Goal: Transaction & Acquisition: Purchase product/service

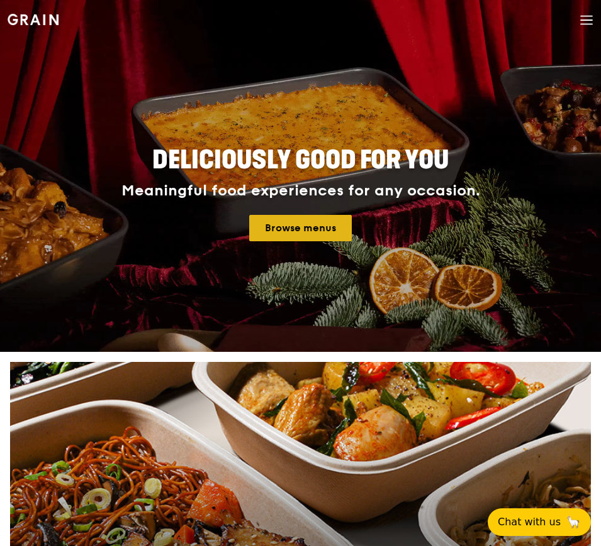
click at [321, 225] on link "Browse menus" at bounding box center [300, 228] width 102 height 26
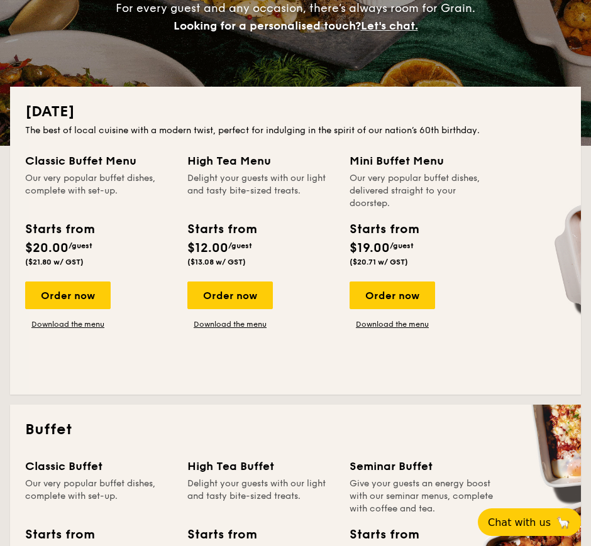
scroll to position [236, 0]
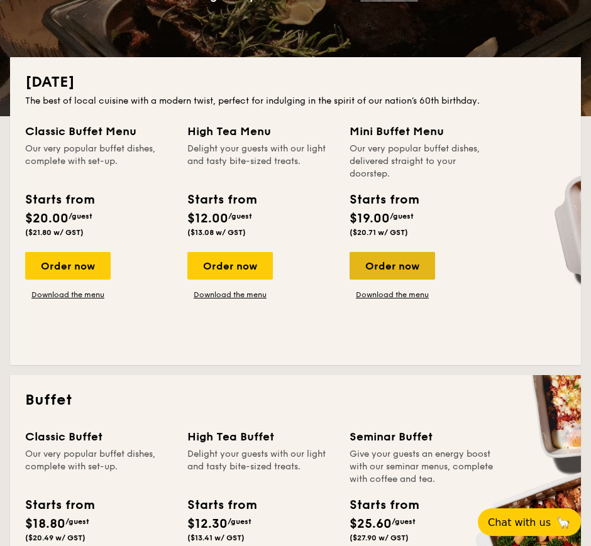
click at [407, 262] on div "Order now" at bounding box center [393, 266] width 86 height 28
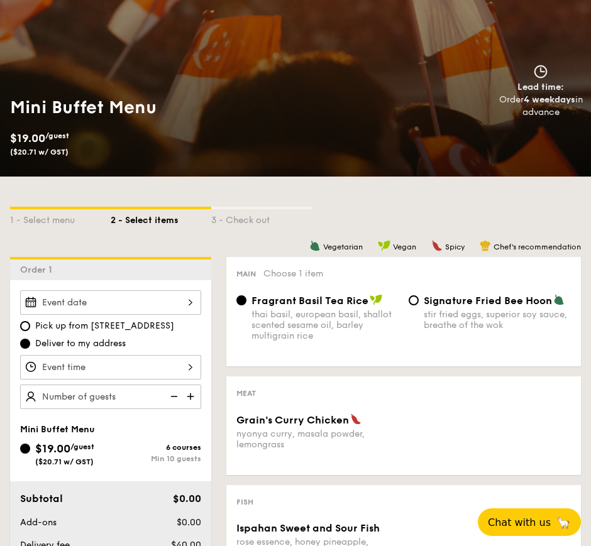
scroll to position [236, 0]
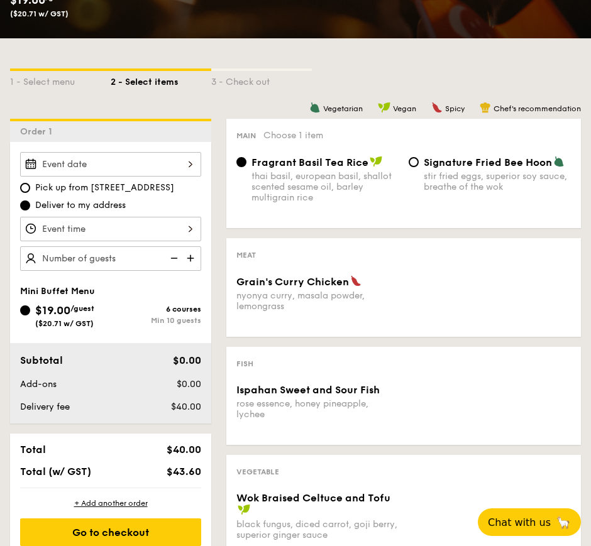
click at [182, 166] on div at bounding box center [110, 164] width 181 height 25
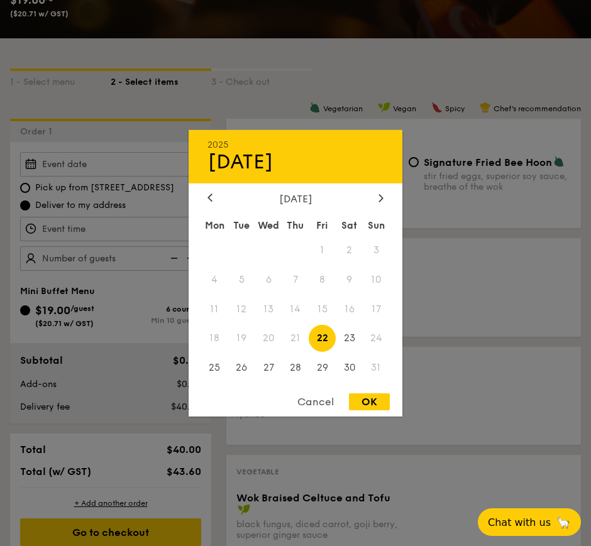
click at [387, 196] on div "August 2025" at bounding box center [296, 198] width 214 height 12
click at [377, 192] on div at bounding box center [380, 198] width 11 height 12
click at [348, 247] on span "6" at bounding box center [349, 249] width 27 height 27
click at [321, 398] on div "Cancel" at bounding box center [316, 402] width 62 height 17
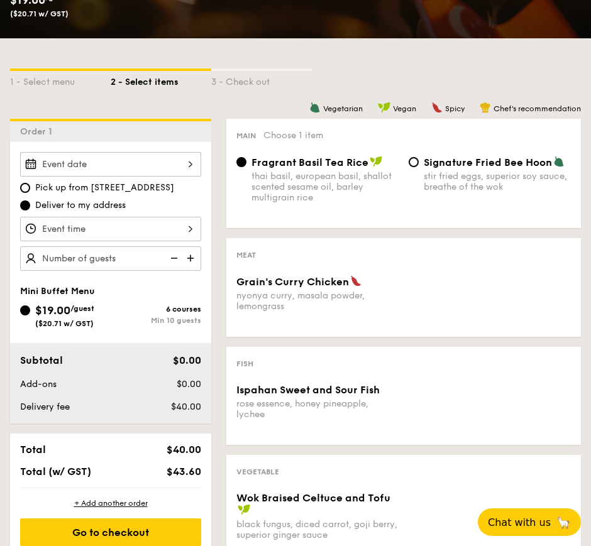
click at [196, 165] on div "2025 Aug 22 August 2025 Mon Tue Wed Thu Fri Sat Sun 1 2 3 4 5 6 7 8 9 10 11 12 …" at bounding box center [110, 164] width 181 height 25
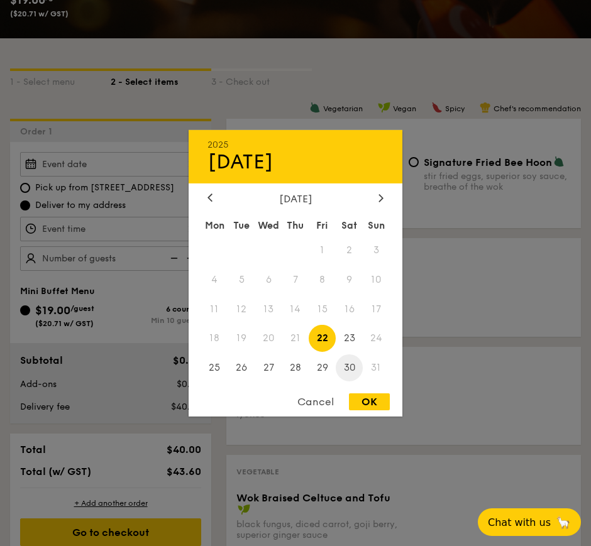
click at [350, 360] on span "30" at bounding box center [349, 368] width 27 height 27
click at [367, 401] on div "OK" at bounding box center [369, 402] width 41 height 17
type input "[DATE]"
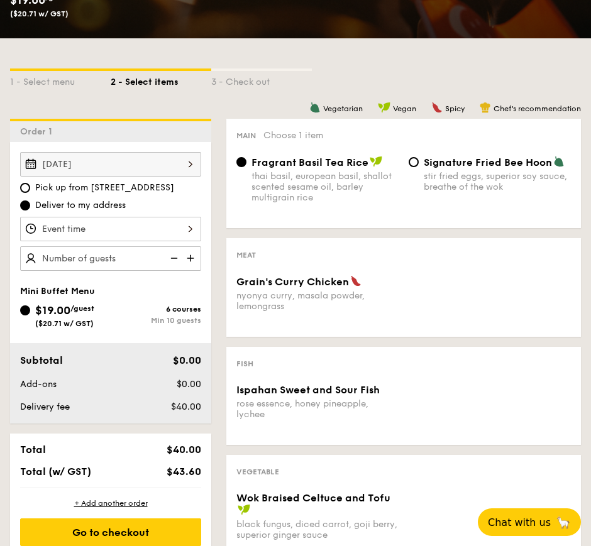
click at [174, 232] on div at bounding box center [110, 229] width 181 height 25
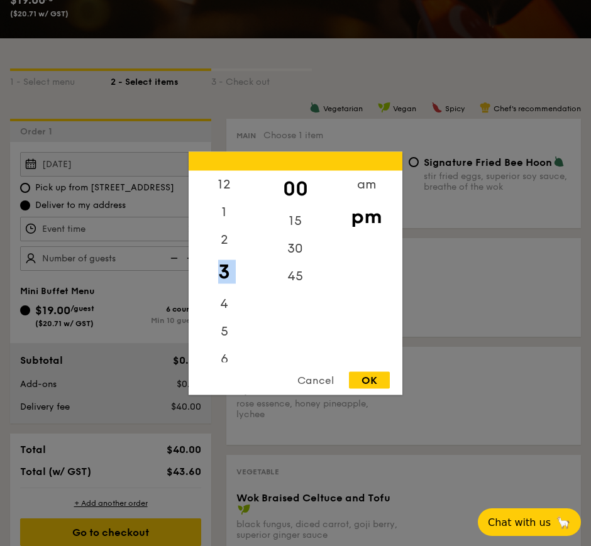
drag, startPoint x: 221, startPoint y: 294, endPoint x: 221, endPoint y: 263, distance: 30.2
click at [221, 263] on div "12 1 2 3 4 5 6 7 8 9 10 11" at bounding box center [224, 266] width 71 height 192
click at [221, 353] on div "6" at bounding box center [224, 363] width 71 height 36
click at [374, 379] on div "OK" at bounding box center [369, 380] width 41 height 17
type input "6:00PM"
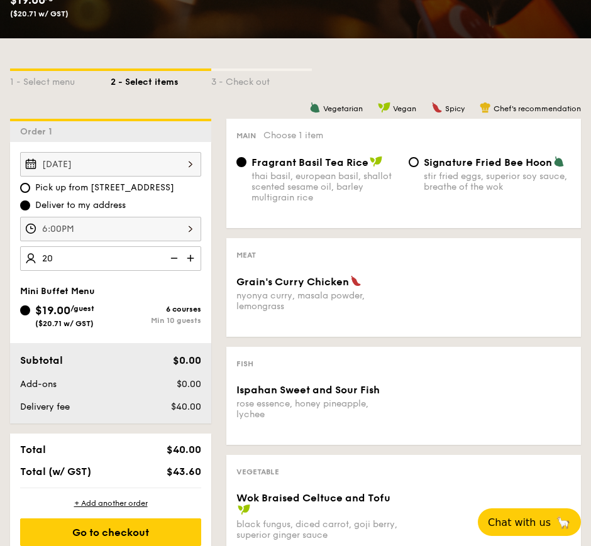
type input "20 guests"
click at [263, 101] on div "1 - Select menu 2 - Select items 3 - Check out" at bounding box center [295, 78] width 571 height 80
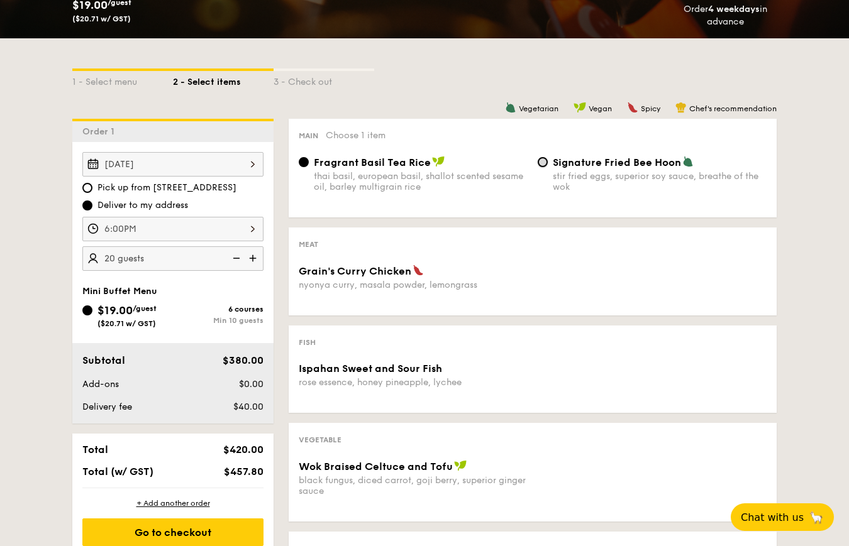
click at [545, 162] on input "Signature Fried Bee Hoon stir fried eggs, superior soy sauce, breathe of the wok" at bounding box center [543, 162] width 10 height 10
radio input "true"
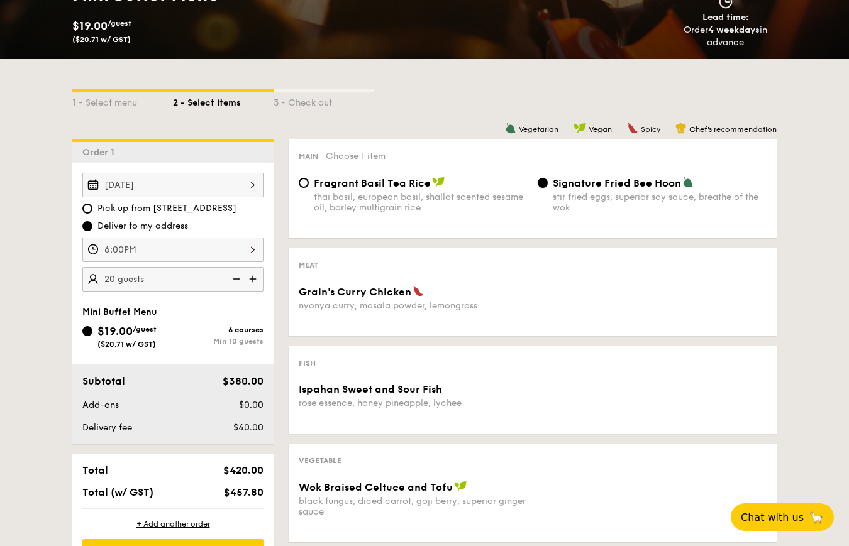
scroll to position [393, 0]
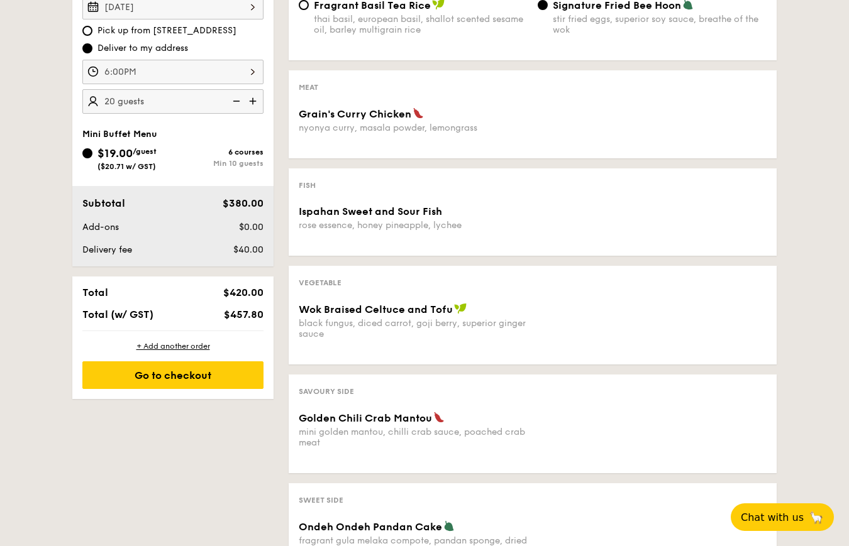
click at [130, 157] on span "$19.00" at bounding box center [114, 154] width 35 height 14
click at [92, 157] on input "$19.00 /guest ($20.71 w/ GST) 6 courses Min 10 guests" at bounding box center [87, 153] width 10 height 10
click at [246, 149] on div "6 courses" at bounding box center [218, 152] width 91 height 9
click at [92, 149] on input "$19.00 /guest ($20.71 w/ GST) 6 courses Min 10 guests" at bounding box center [87, 153] width 10 height 10
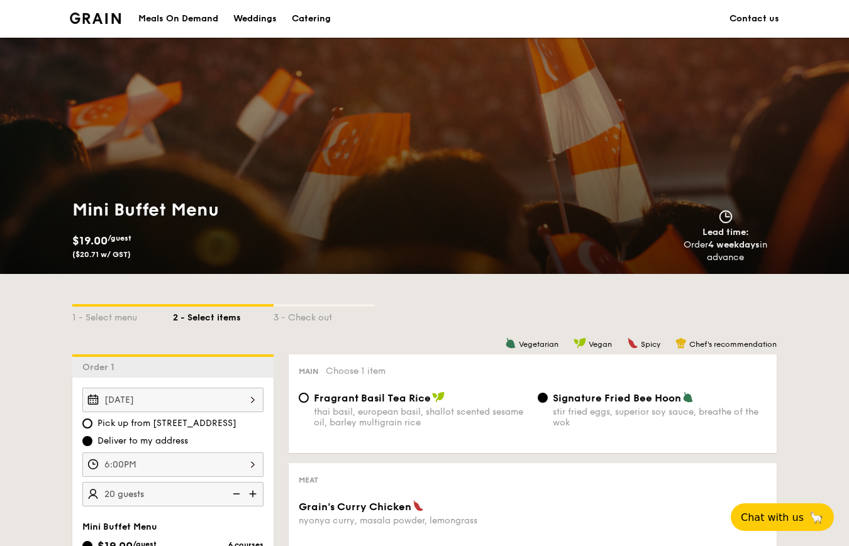
click at [92, 23] on img at bounding box center [95, 18] width 51 height 11
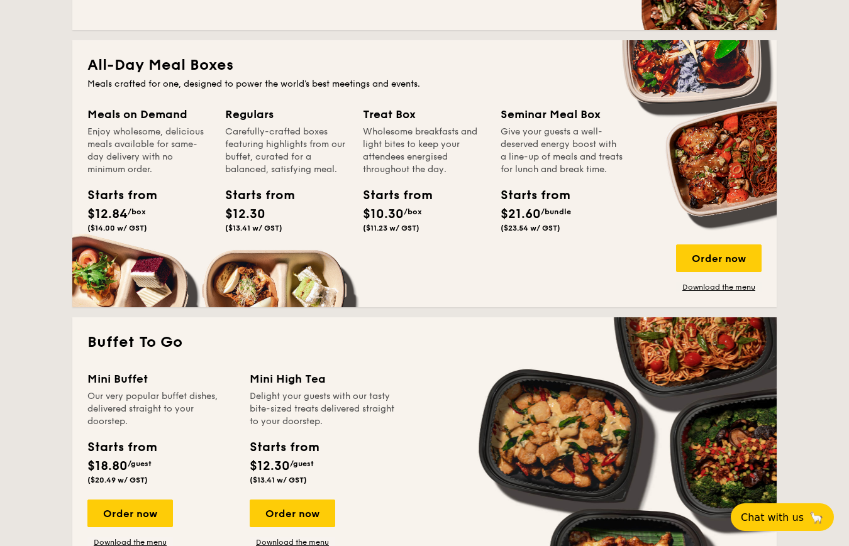
scroll to position [943, 0]
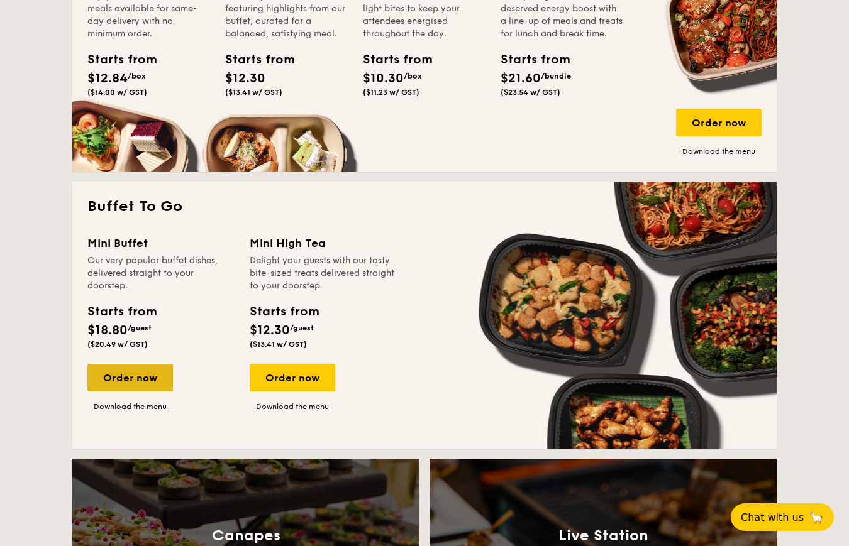
click at [141, 375] on div "Order now" at bounding box center [130, 378] width 86 height 28
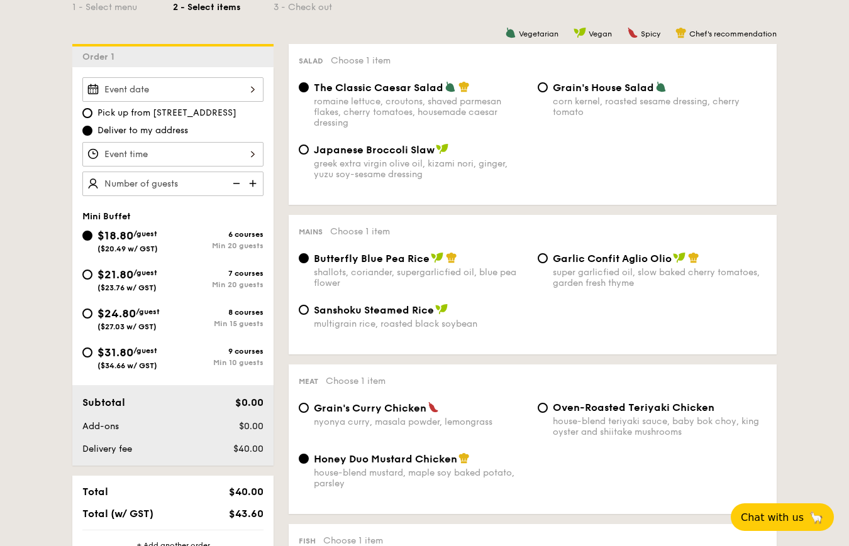
scroll to position [314, 0]
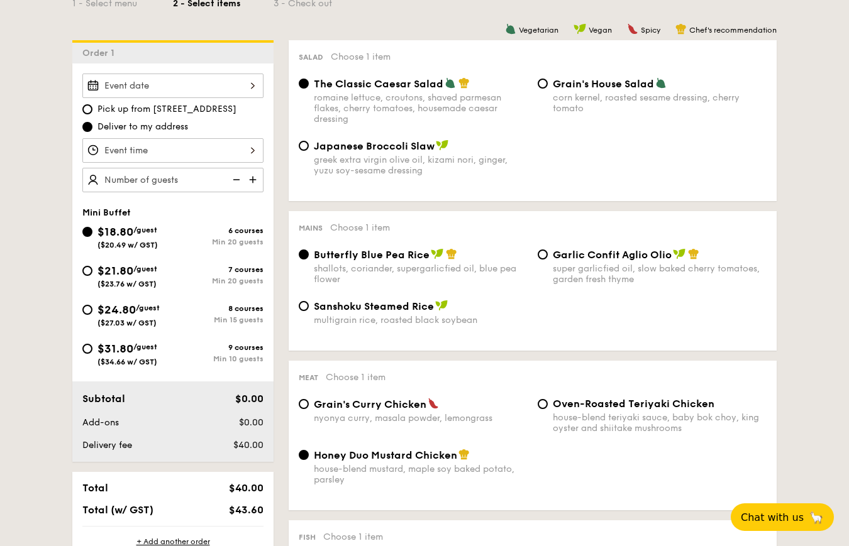
click at [232, 145] on div at bounding box center [172, 150] width 181 height 25
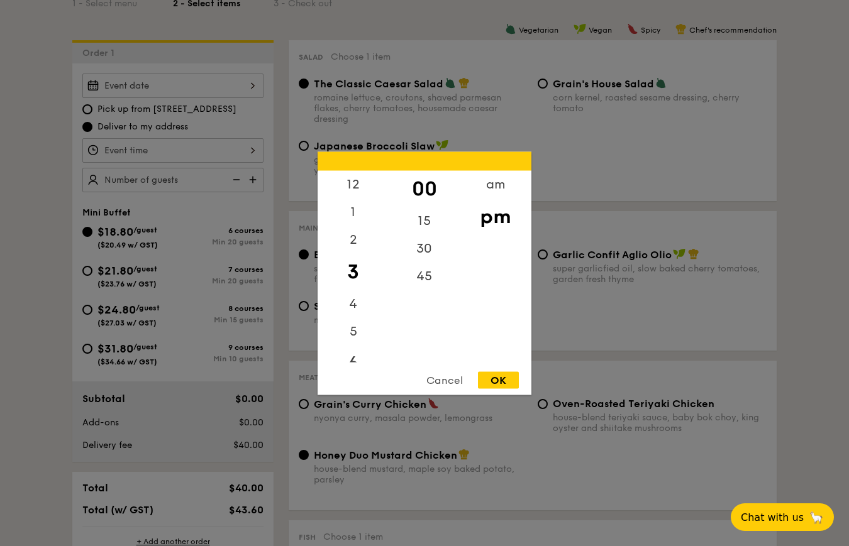
click at [355, 357] on div "6" at bounding box center [353, 363] width 71 height 36
click at [501, 380] on div "OK" at bounding box center [498, 380] width 41 height 17
type input "6:00PM"
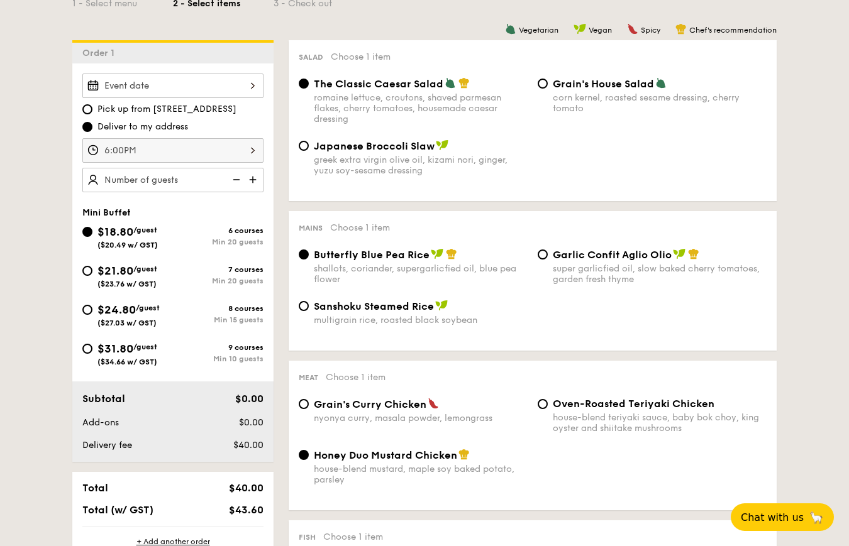
click at [258, 88] on div at bounding box center [172, 86] width 181 height 25
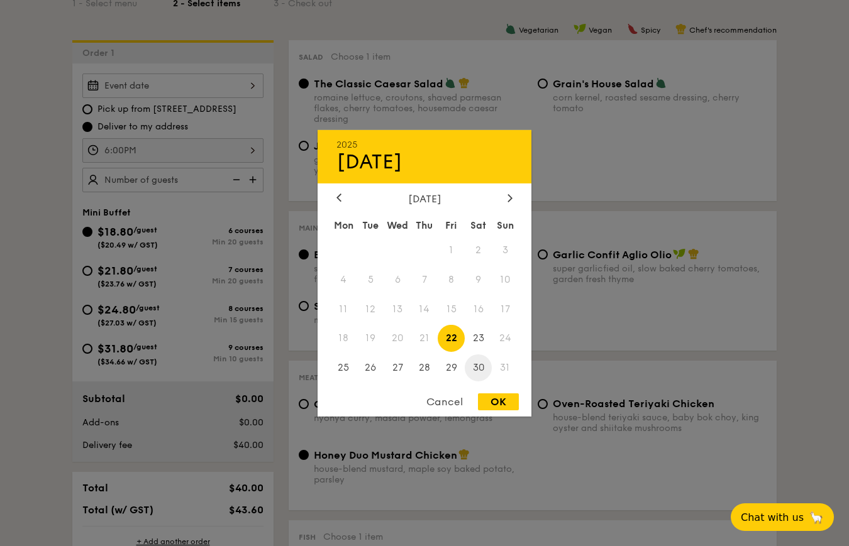
click at [473, 370] on span "30" at bounding box center [478, 368] width 27 height 27
click at [490, 401] on div "OK" at bounding box center [498, 402] width 41 height 17
type input "[DATE]"
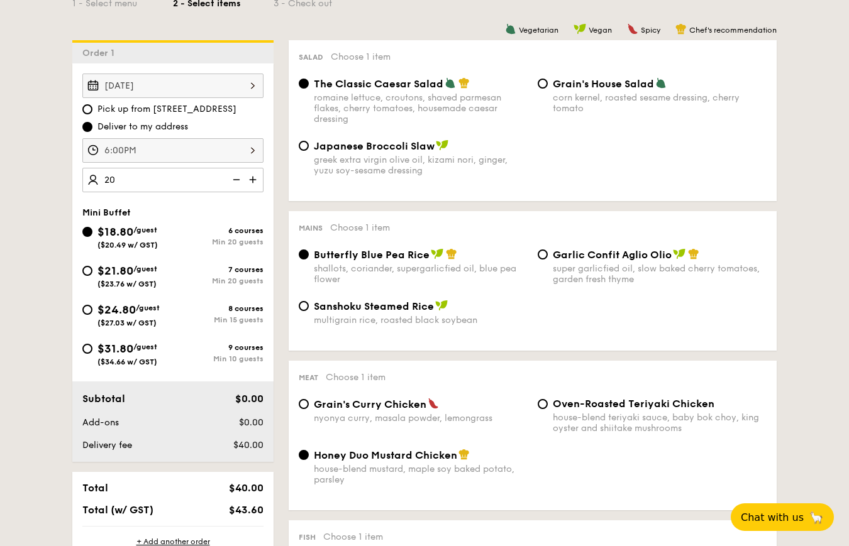
type input "20 guests"
click at [311, 145] on div "Japanese Broccoli Slaw greek extra virgin olive oil, kizami [PERSON_NAME], yuzu…" at bounding box center [413, 158] width 239 height 36
click at [299, 146] on input "Japanese Broccoli Slaw greek extra virgin olive oil, kizami [PERSON_NAME], yuzu…" at bounding box center [304, 146] width 10 height 10
radio input "true"
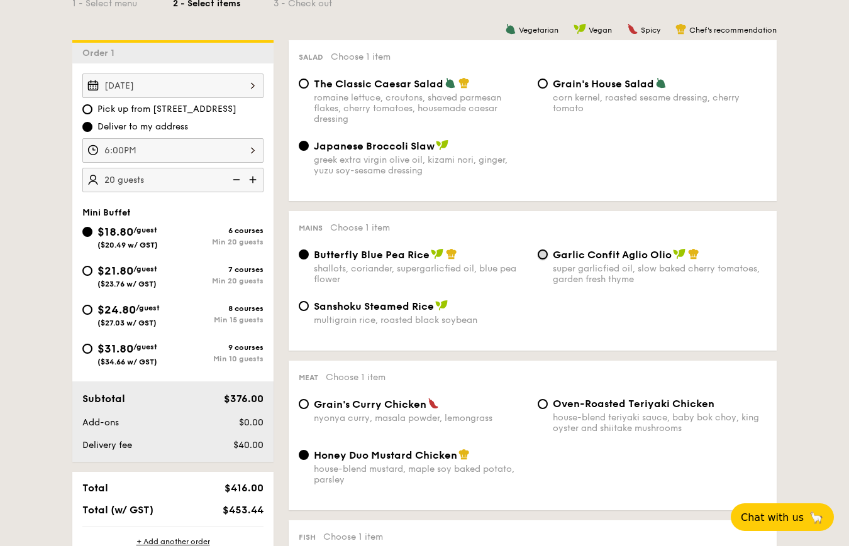
click at [545, 253] on input "Garlic Confit Aglio Olio super garlicfied oil, slow baked cherry tomatoes, gard…" at bounding box center [543, 255] width 10 height 10
radio input "true"
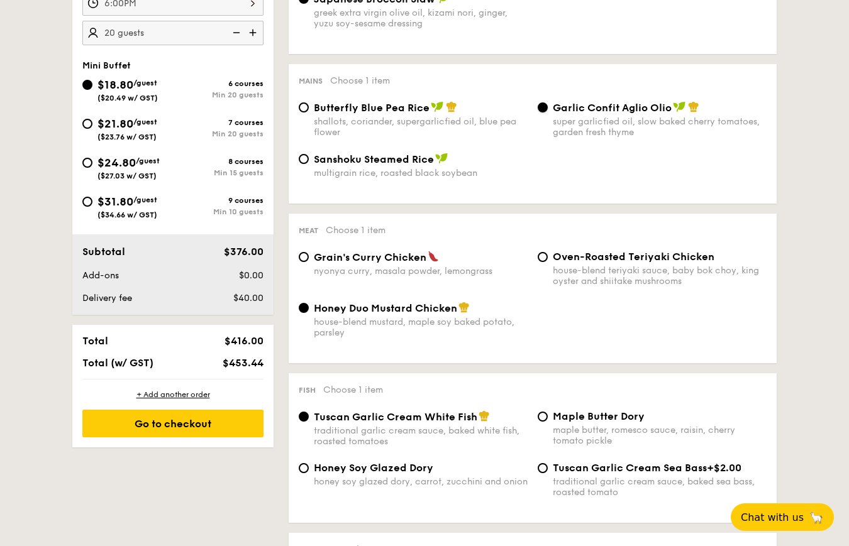
scroll to position [472, 0]
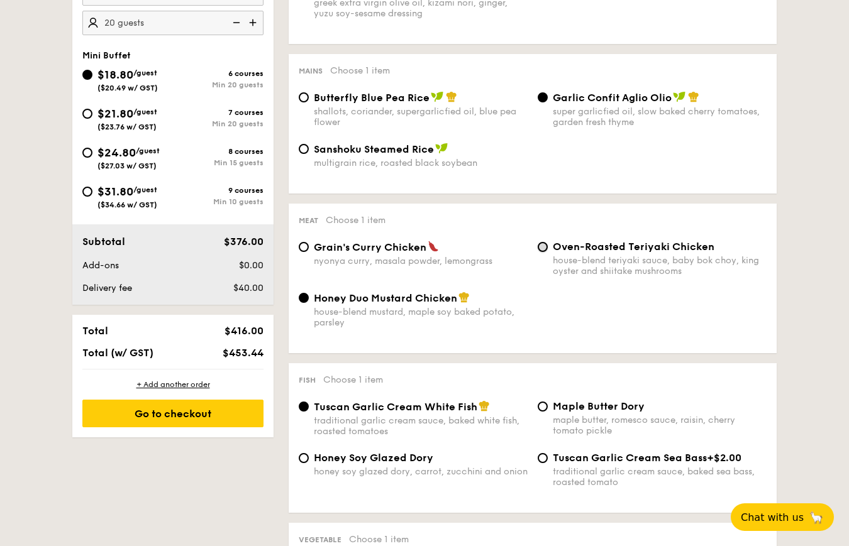
click at [543, 248] on input "Oven-Roasted Teriyaki Chicken house-blend teriyaki sauce, baby bok choy, king o…" at bounding box center [543, 247] width 10 height 10
radio input "true"
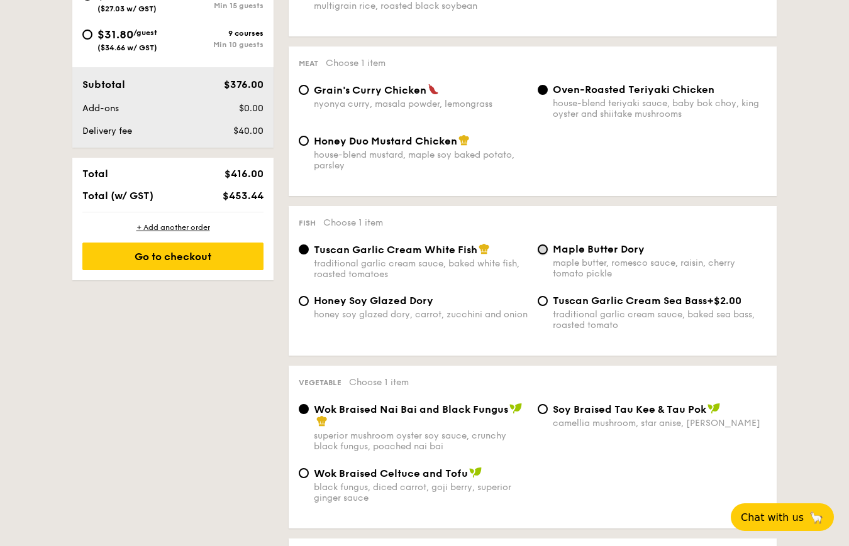
click at [547, 252] on input "Maple Butter Dory maple butter, romesco sauce, raisin, cherry tomato pickle" at bounding box center [543, 250] width 10 height 10
radio input "true"
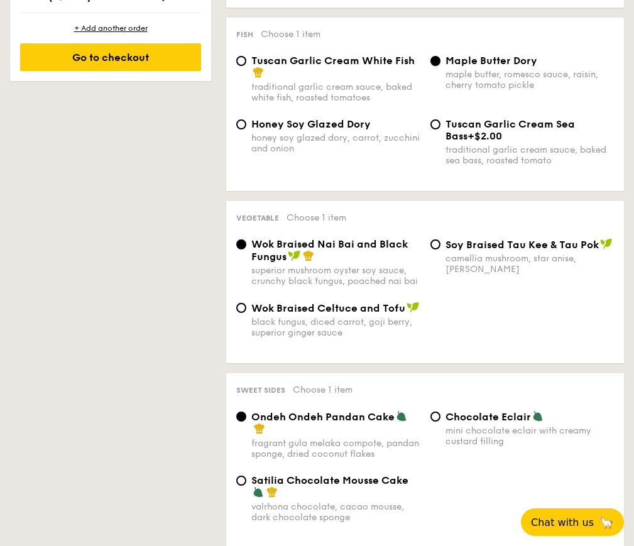
scroll to position [514, 0]
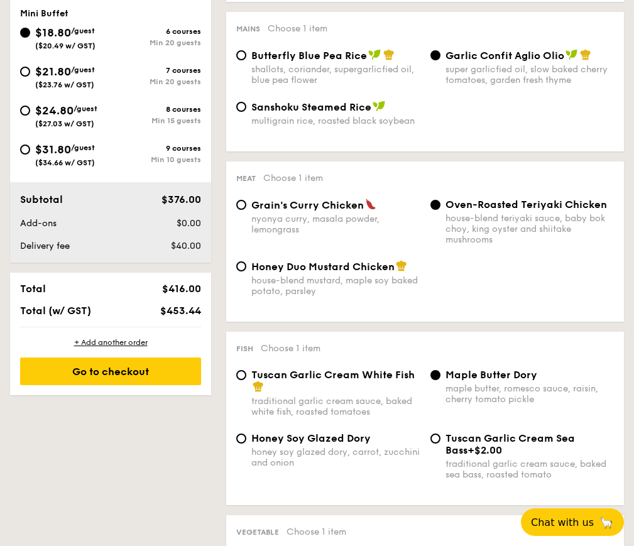
click at [78, 80] on span "($23.76 w/ GST)" at bounding box center [64, 84] width 59 height 9
click at [30, 77] on input "$21.80 /guest ($23.76 w/ GST) 7 courses Min 20 guests" at bounding box center [25, 72] width 10 height 10
radio input "true"
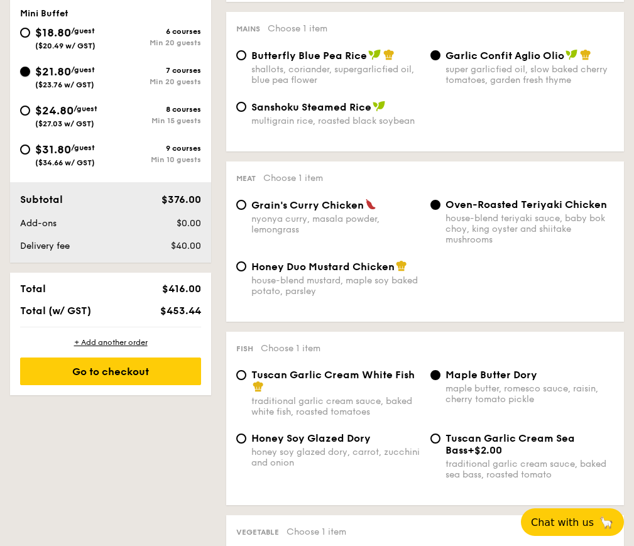
radio input "false"
radio input "true"
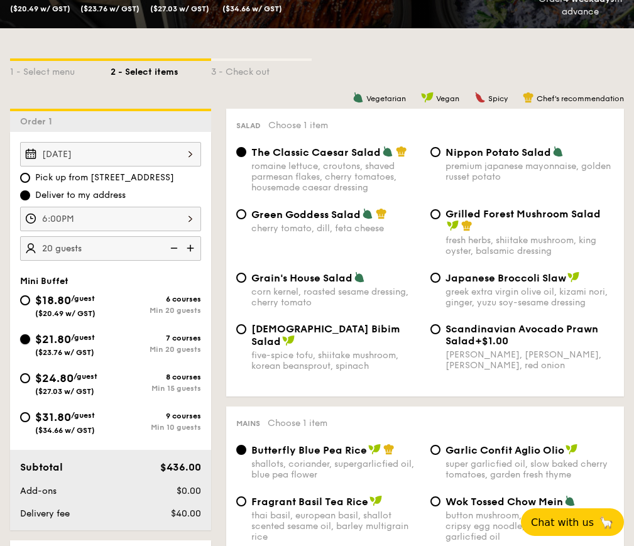
scroll to position [252, 0]
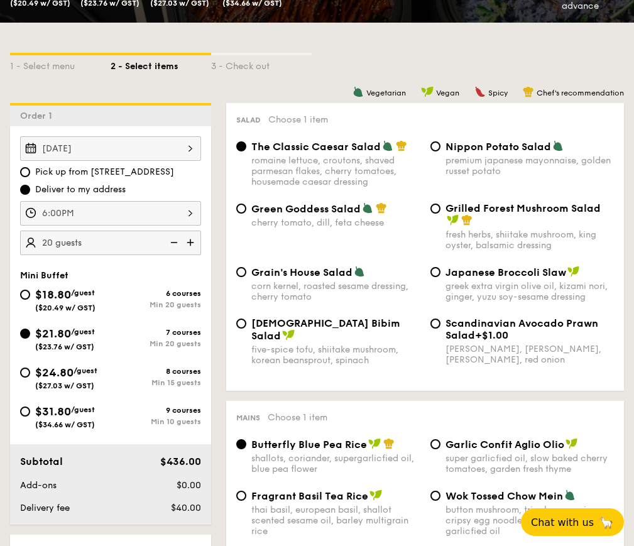
click at [471, 279] on div "Japanese Broccoli Slaw greek extra virgin olive oil, kizami [PERSON_NAME], yuzu…" at bounding box center [530, 284] width 169 height 36
click at [441, 277] on input "Japanese Broccoli Slaw greek extra virgin olive oil, kizami [PERSON_NAME], yuzu…" at bounding box center [436, 272] width 10 height 10
radio input "true"
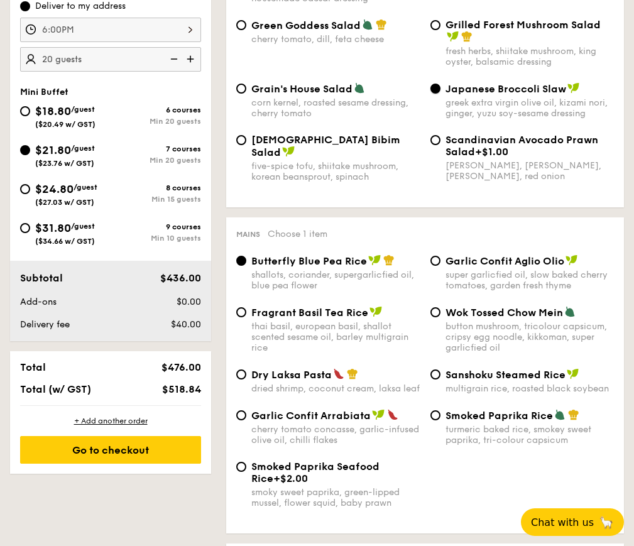
scroll to position [487, 0]
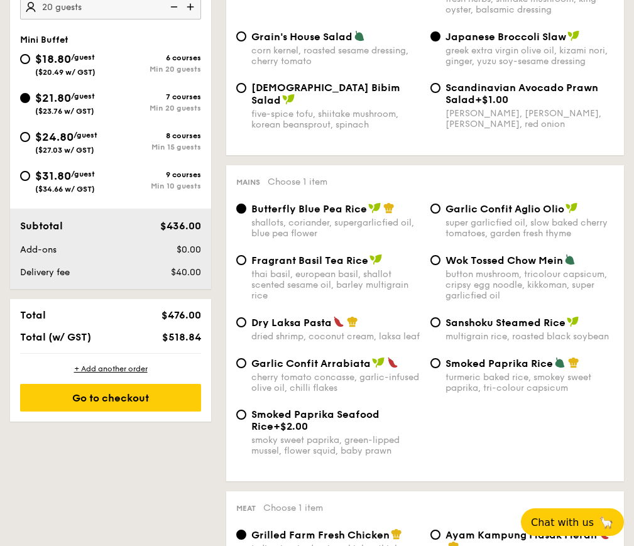
click at [501, 218] on div "super garlicfied oil, slow baked cherry tomatoes, garden fresh thyme" at bounding box center [530, 228] width 169 height 21
click at [441, 214] on input "Garlic Confit Aglio Olio super garlicfied oil, slow baked cherry tomatoes, gard…" at bounding box center [436, 209] width 10 height 10
radio input "true"
click at [468, 250] on div "Butterfly Blue Pea Rice shallots, coriander, supergarlicfied oil, blue pea flow…" at bounding box center [425, 228] width 388 height 52
click at [484, 266] on span "Wok Tossed Chow Mein" at bounding box center [505, 261] width 118 height 12
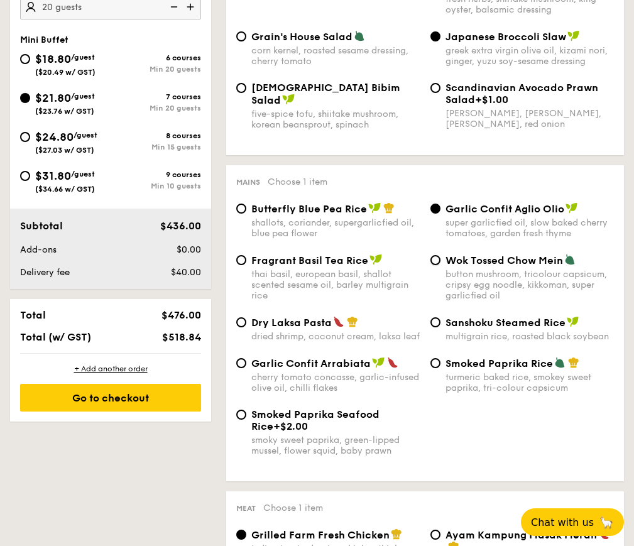
click at [441, 265] on input "Wok Tossed Chow Mein button mushroom, tricolour capsicum, cripsy egg noodle, ki…" at bounding box center [436, 260] width 10 height 10
radio input "true"
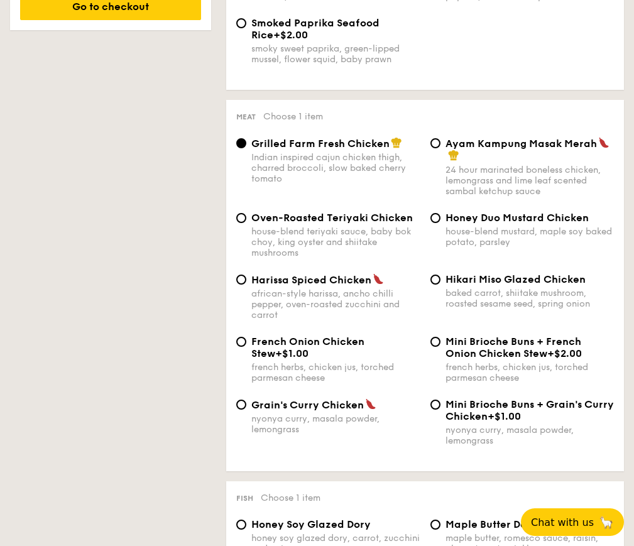
scroll to position [880, 0]
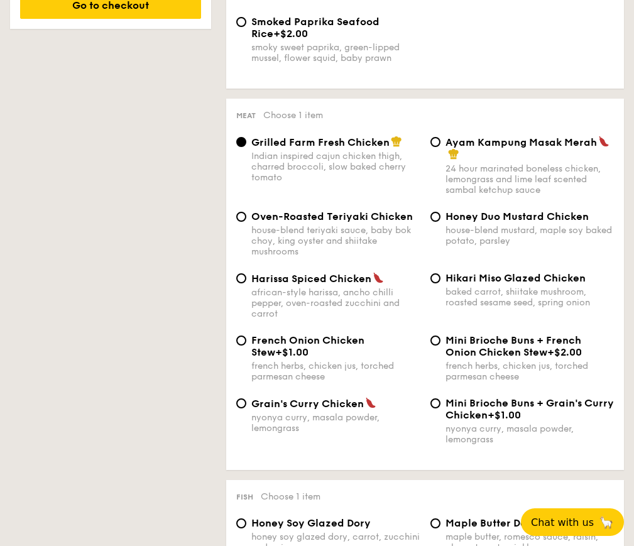
click at [516, 308] on div "baked carrot, shiitake mushroom, roasted sesame seed, spring onion" at bounding box center [530, 297] width 169 height 21
click at [441, 284] on input "Hikari Miso Glazed Chicken baked carrot, shiitake mushroom, roasted sesame seed…" at bounding box center [436, 279] width 10 height 10
radio input "true"
click at [355, 235] on div "Oven-Roasted Teriyaki Chicken house-blend teriyaki sauce, baby bok choy, king o…" at bounding box center [336, 234] width 169 height 47
click at [246, 222] on input "Oven-Roasted Teriyaki Chicken house-blend teriyaki sauce, baby bok choy, king o…" at bounding box center [241, 217] width 10 height 10
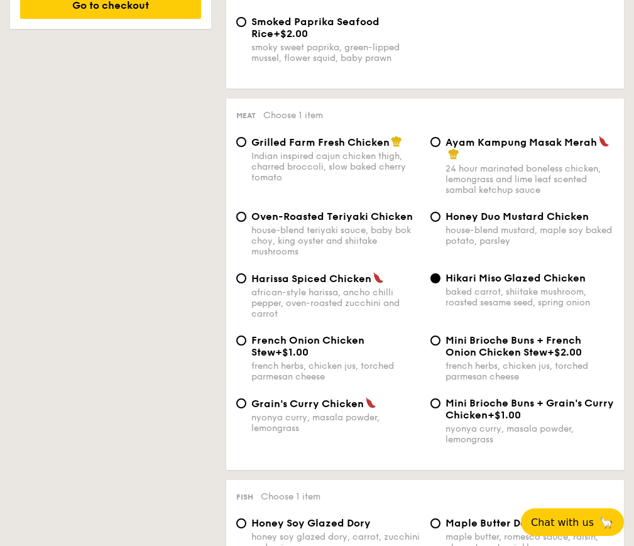
radio input "true"
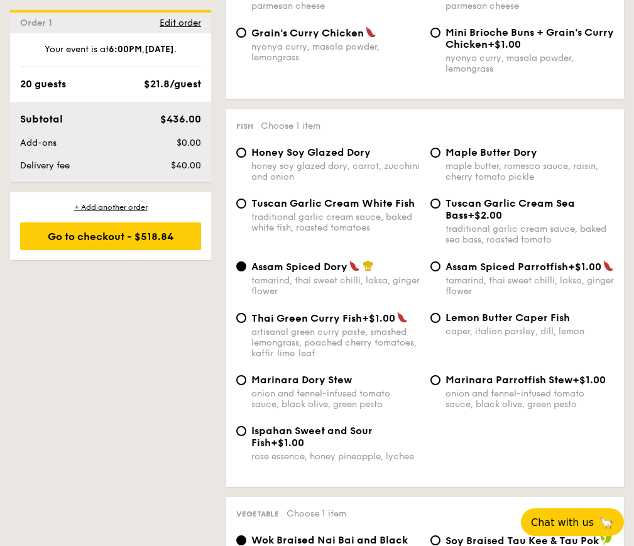
scroll to position [1273, 0]
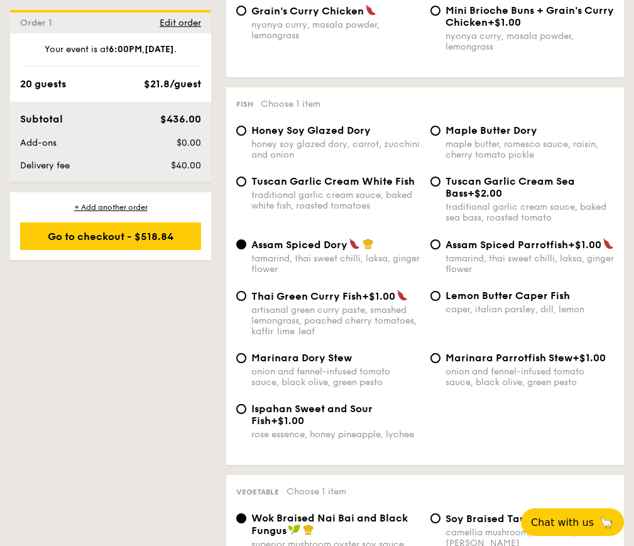
click at [460, 157] on div "maple butter, romesco sauce, raisin, cherry tomato pickle" at bounding box center [530, 149] width 169 height 21
click at [441, 136] on input "Maple Butter Dory maple butter, romesco sauce, raisin, cherry tomato pickle" at bounding box center [436, 131] width 10 height 10
radio input "true"
click at [316, 156] on div "honey soy glazed dory, carrot, zucchini and onion" at bounding box center [336, 149] width 169 height 21
click at [246, 136] on input "Honey Soy Glazed Dory honey soy glazed dory, carrot, zucchini and onion" at bounding box center [241, 131] width 10 height 10
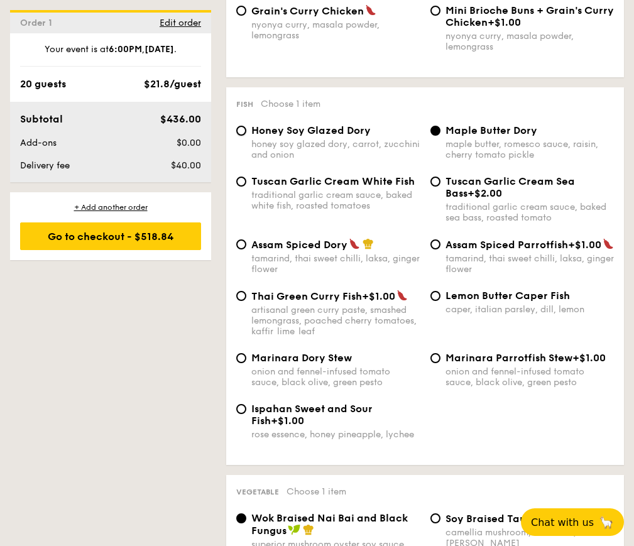
radio input "true"
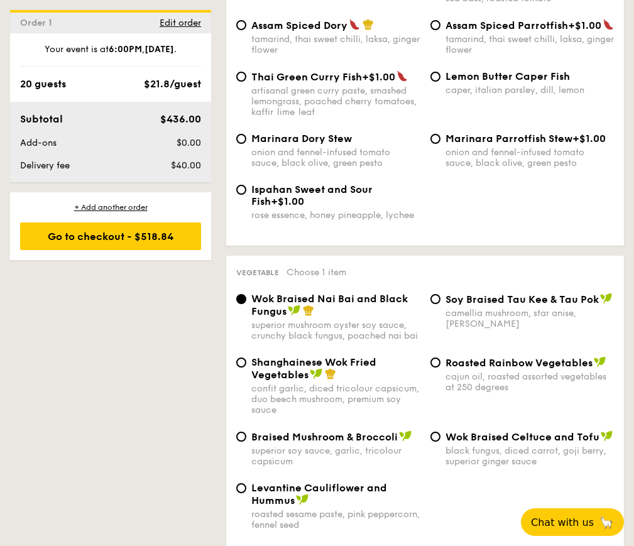
scroll to position [1588, 0]
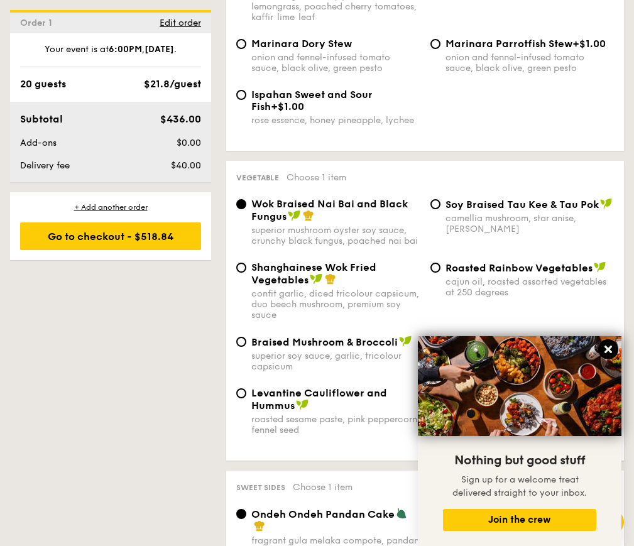
click at [606, 349] on icon at bounding box center [608, 349] width 11 height 11
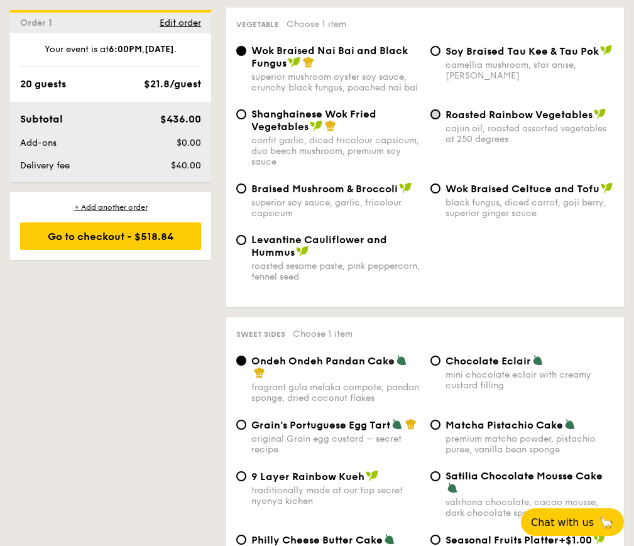
scroll to position [1745, 0]
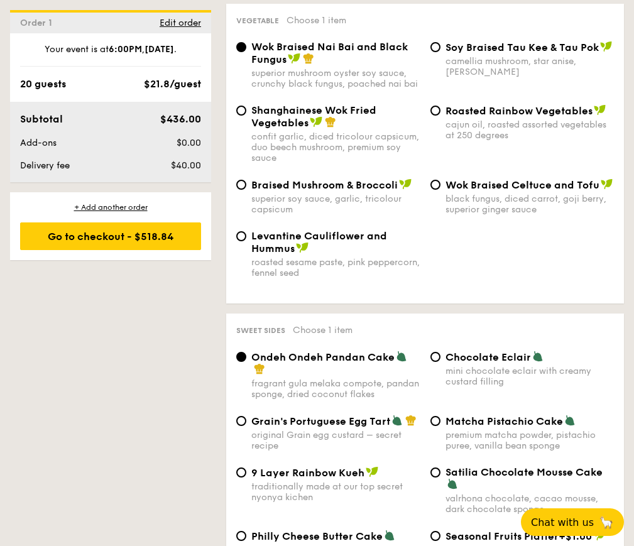
click at [476, 141] on div "cajun oil, roasted assorted vegetables at 250 degrees" at bounding box center [530, 129] width 169 height 21
click at [441, 116] on input "Roasted Rainbow Vegetables cajun oil, roasted assorted vegetables at 250 degrees" at bounding box center [436, 111] width 10 height 10
radio input "true"
click at [339, 191] on span "Braised Mushroom & Broccoli" at bounding box center [325, 185] width 147 height 12
click at [246, 190] on input "Braised Mushroom & Broccoli superior soy sauce, garlic, tricolour capsicum" at bounding box center [241, 185] width 10 height 10
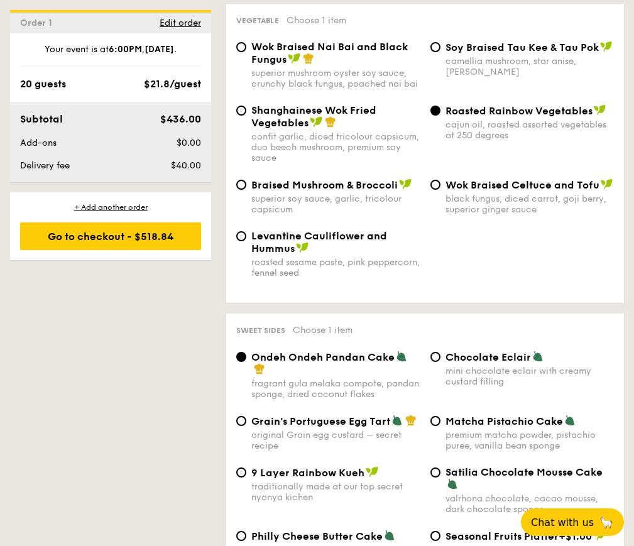
radio input "true"
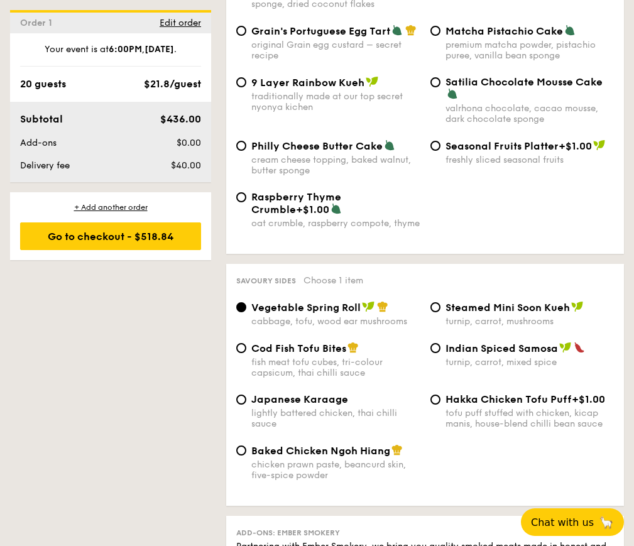
scroll to position [2138, 0]
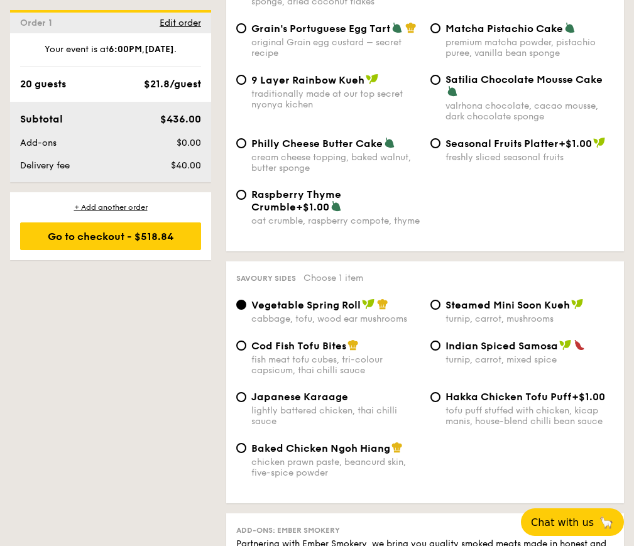
click at [328, 374] on div "Cod Fish Tofu Bites fish meat tofu cubes, tri-colour capsicum, thai chilli sauce" at bounding box center [336, 358] width 169 height 36
click at [246, 351] on input "Cod Fish Tofu Bites fish meat tofu cubes, tri-colour capsicum, thai chilli sauce" at bounding box center [241, 346] width 10 height 10
radio input "true"
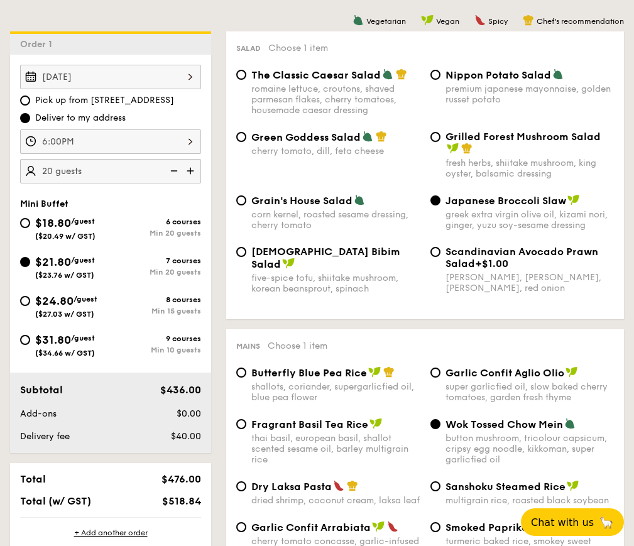
scroll to position [409, 0]
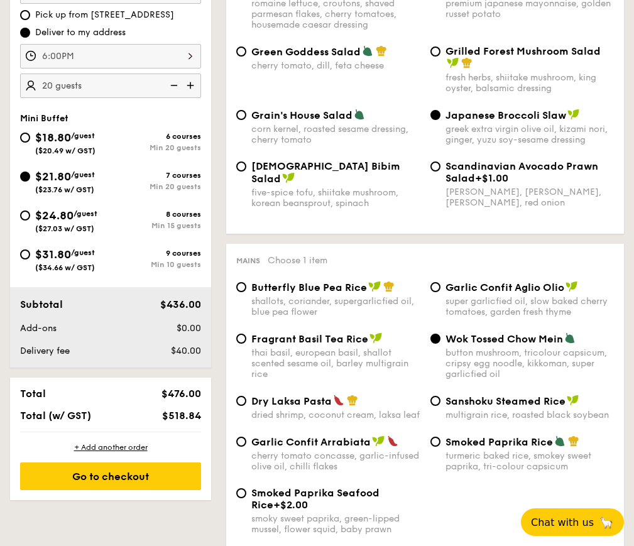
click at [155, 151] on div "Min 20 guests" at bounding box center [156, 147] width 91 height 9
click at [30, 143] on input "$18.80 /guest ($20.49 w/ GST) 6 courses Min 20 guests" at bounding box center [25, 138] width 10 height 10
radio input "true"
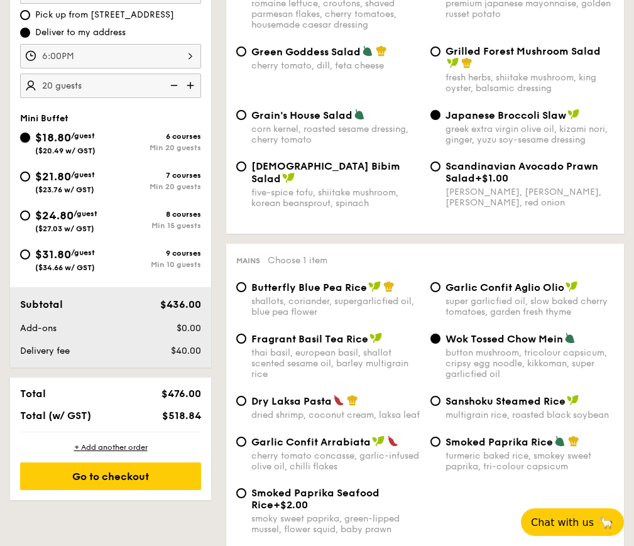
radio input "true"
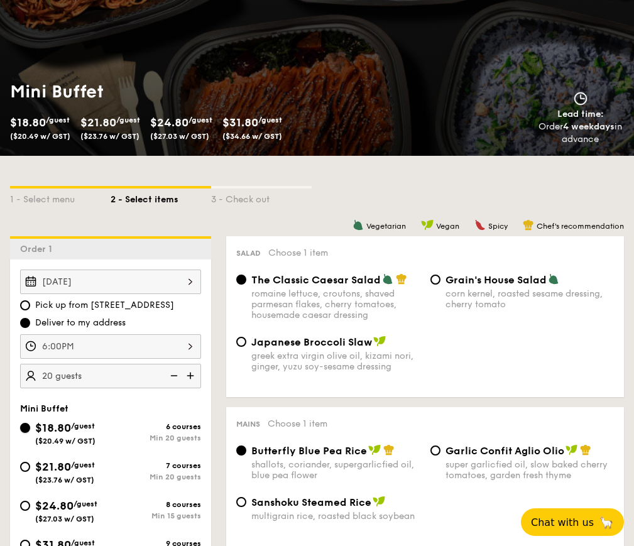
scroll to position [236, 0]
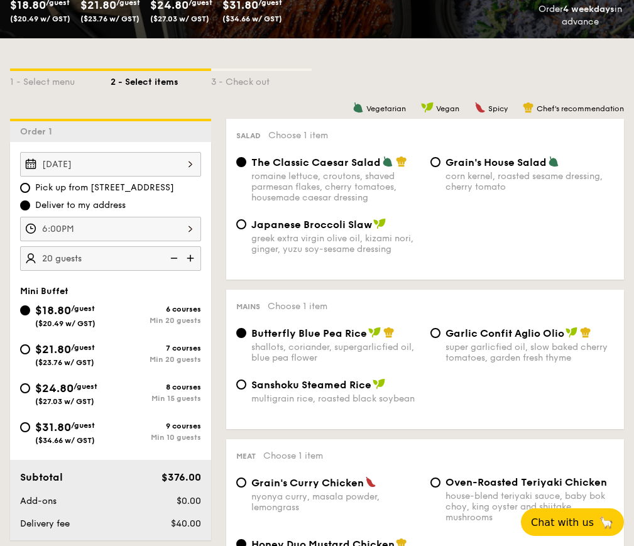
click at [275, 244] on div "greek extra virgin olive oil, kizami nori, ginger, yuzu soy-sesame dressing" at bounding box center [336, 243] width 169 height 21
click at [246, 230] on input "Japanese Broccoli Slaw greek extra virgin olive oil, kizami [PERSON_NAME], yuzu…" at bounding box center [241, 224] width 10 height 10
radio input "true"
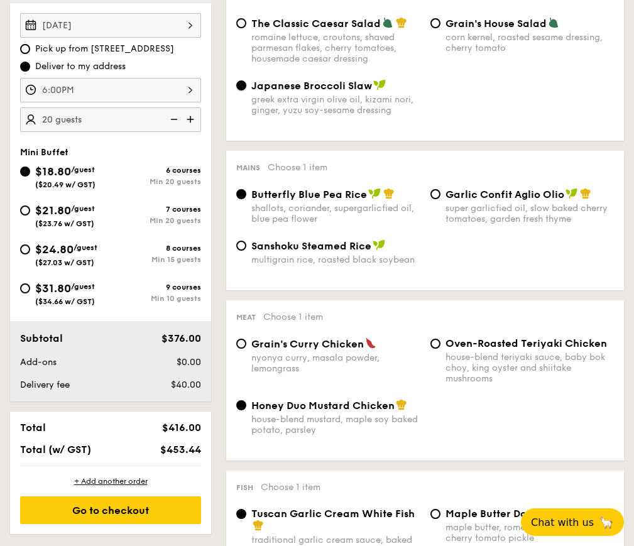
scroll to position [472, 0]
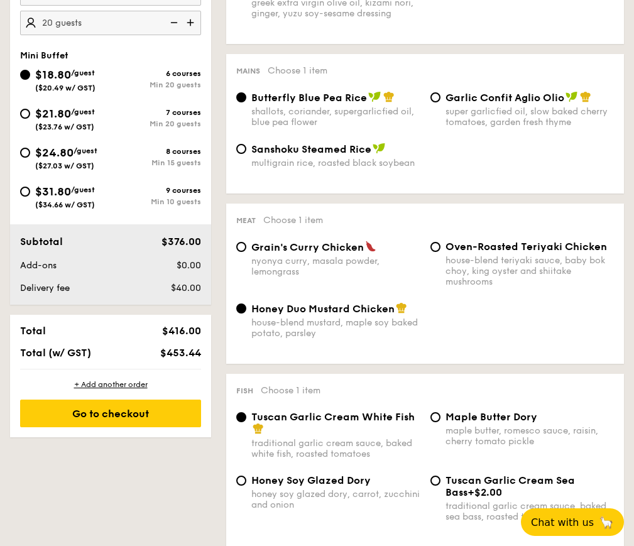
click at [479, 121] on div "super garlicfied oil, slow baked cherry tomatoes, garden fresh thyme" at bounding box center [530, 116] width 169 height 21
click at [441, 102] on input "Garlic Confit Aglio Olio super garlicfied oil, slow baked cherry tomatoes, gard…" at bounding box center [436, 97] width 10 height 10
radio input "true"
click at [511, 266] on div "house-blend teriyaki sauce, baby bok choy, king oyster and shiitake mushrooms" at bounding box center [530, 271] width 169 height 32
click at [441, 252] on input "Oven-Roasted Teriyaki Chicken house-blend teriyaki sauce, baby bok choy, king o…" at bounding box center [436, 247] width 10 height 10
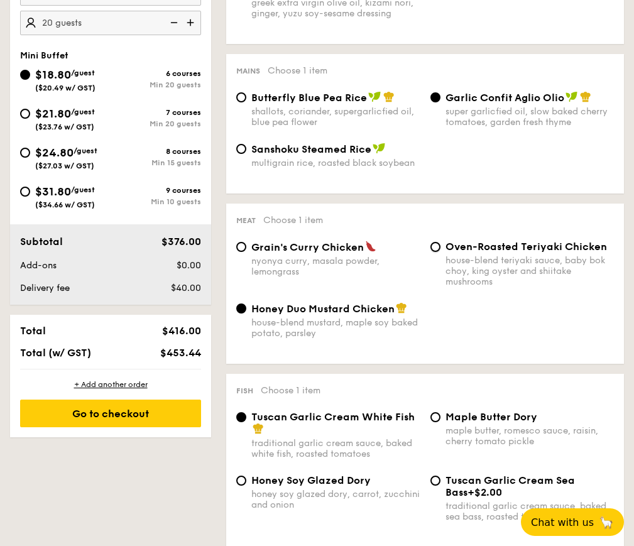
radio input "true"
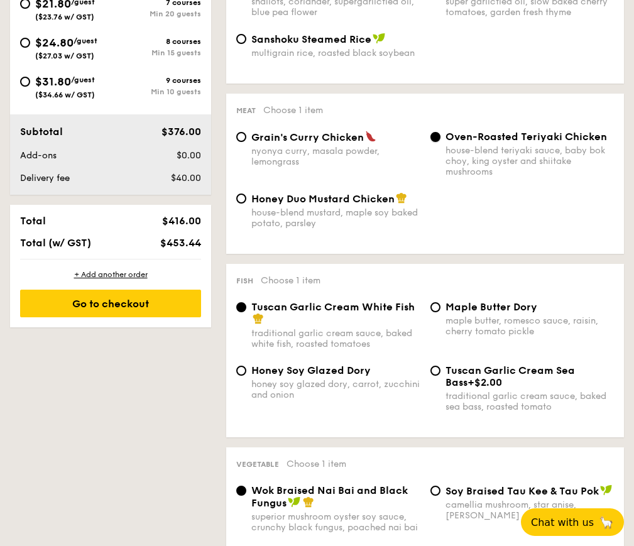
scroll to position [707, 0]
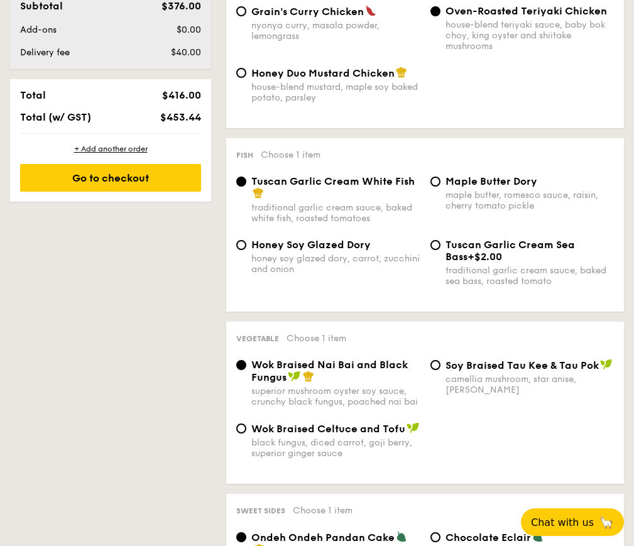
click at [328, 257] on div "honey soy glazed dory, carrot, zucchini and onion" at bounding box center [336, 263] width 169 height 21
click at [246, 250] on input "Honey Soy Glazed Dory honey soy glazed dory, carrot, zucchini and onion" at bounding box center [241, 245] width 10 height 10
radio input "true"
click at [506, 201] on div "maple butter, romesco sauce, raisin, cherry tomato pickle" at bounding box center [530, 200] width 169 height 21
click at [441, 187] on input "Maple Butter Dory maple butter, romesco sauce, raisin, cherry tomato pickle" at bounding box center [436, 182] width 10 height 10
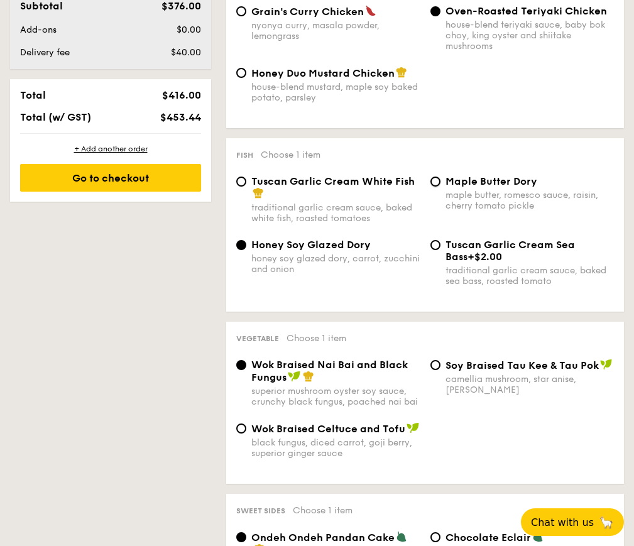
radio input "true"
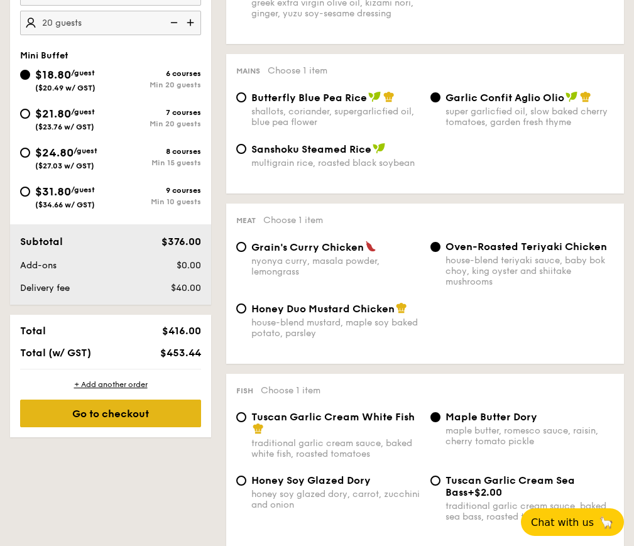
click at [130, 420] on div "Go to checkout" at bounding box center [110, 414] width 181 height 28
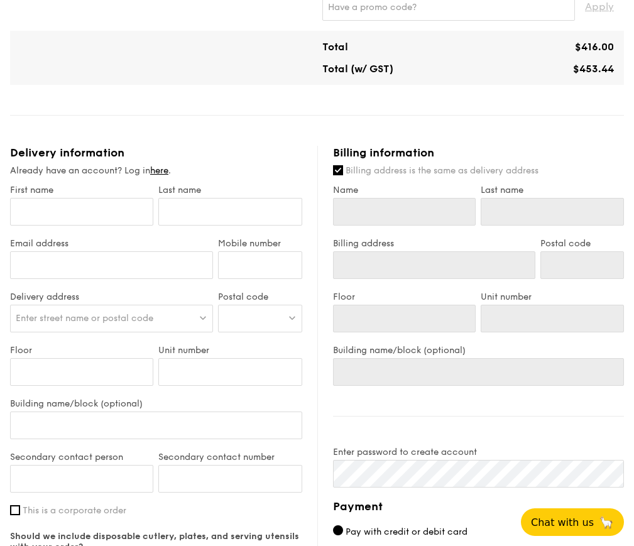
scroll to position [302, 0]
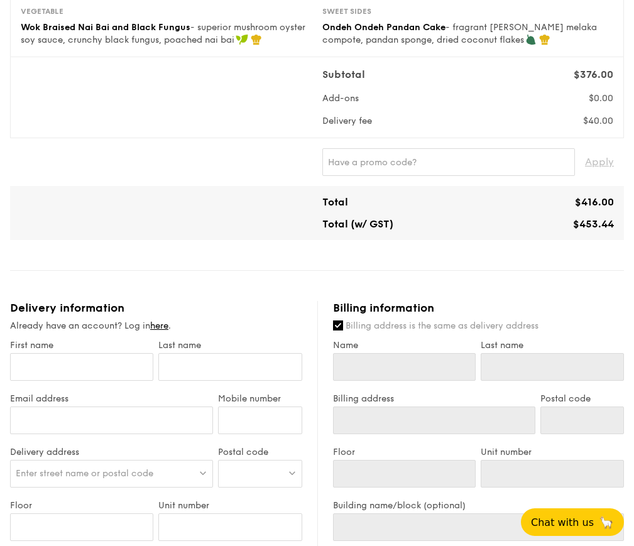
click at [589, 225] on span "$453.44" at bounding box center [593, 224] width 41 height 12
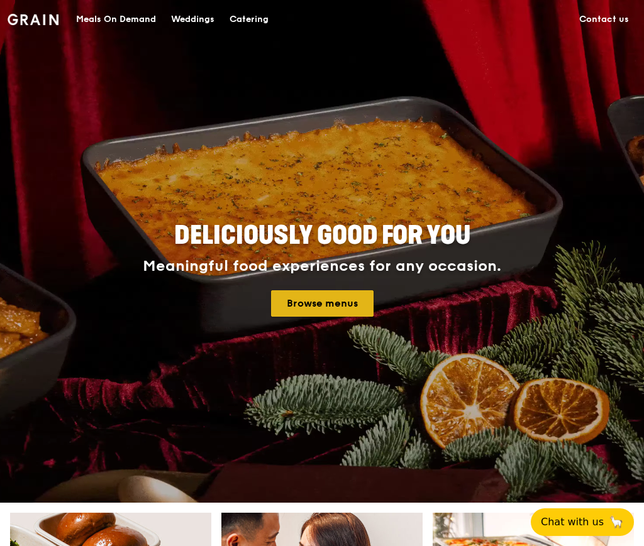
click at [316, 297] on link "Browse menus" at bounding box center [322, 304] width 102 height 26
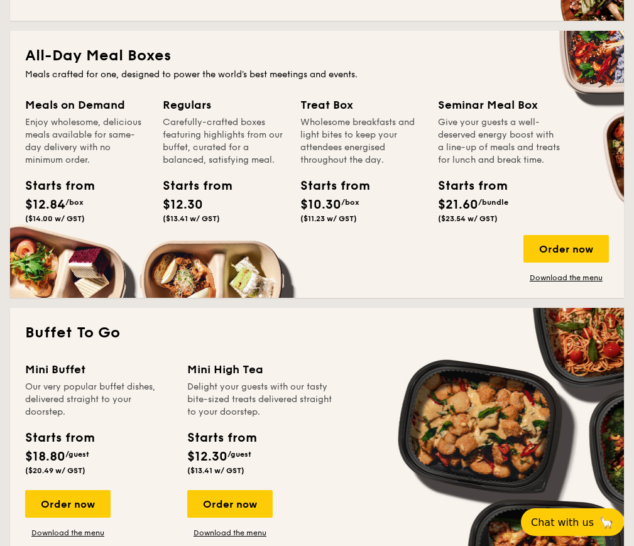
scroll to position [1022, 0]
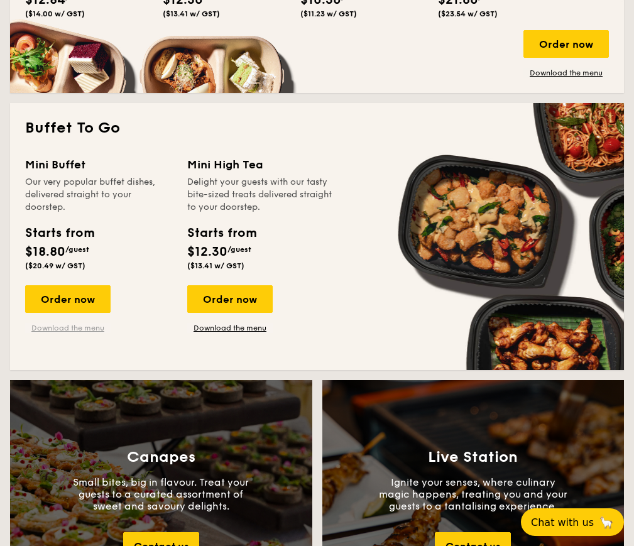
click at [70, 332] on link "Download the menu" at bounding box center [68, 328] width 86 height 10
click at [72, 303] on div "Order now" at bounding box center [68, 299] width 86 height 28
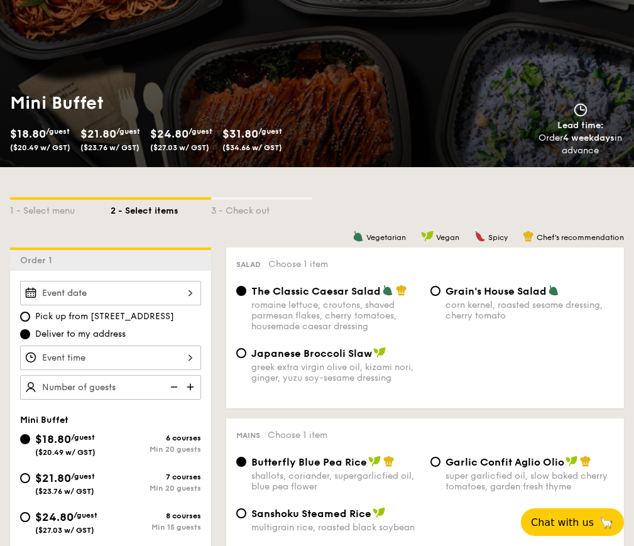
scroll to position [236, 0]
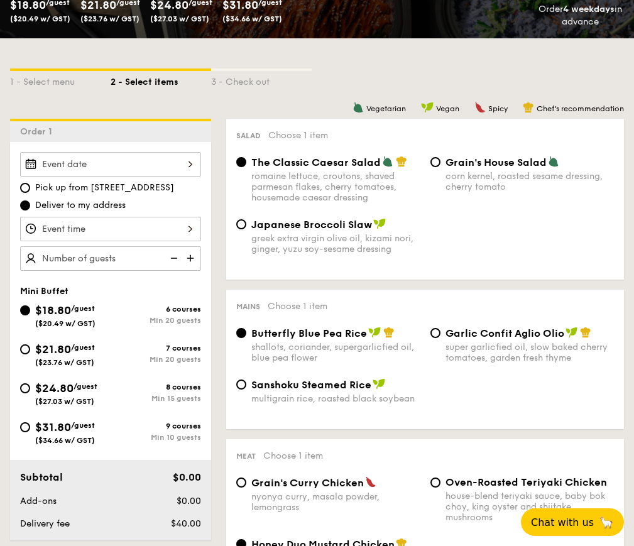
click at [299, 234] on div "greek extra virgin olive oil, kizami nori, ginger, yuzu soy-sesame dressing" at bounding box center [336, 243] width 169 height 21
click at [246, 230] on input "Japanese Broccoli Slaw greek extra virgin olive oil, kizami [PERSON_NAME], yuzu…" at bounding box center [241, 224] width 10 height 10
radio input "true"
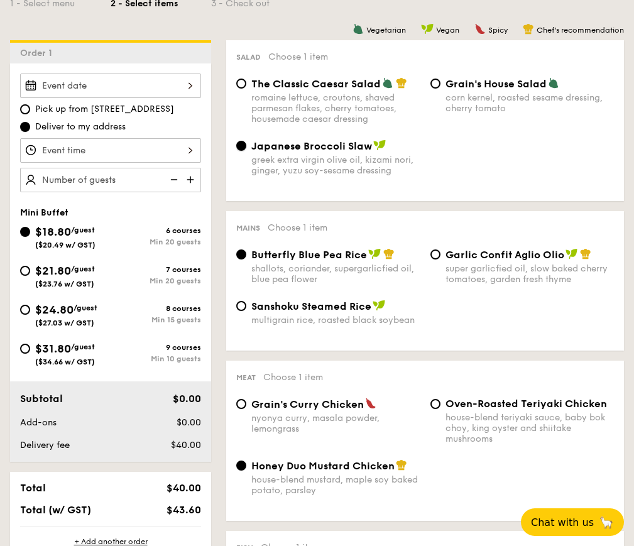
scroll to position [393, 0]
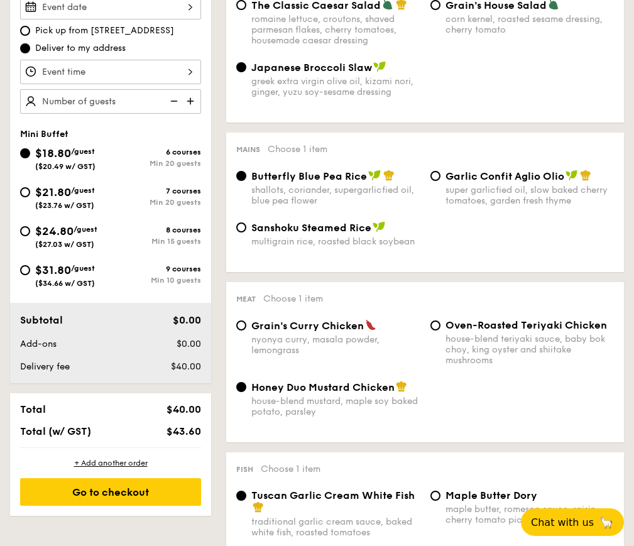
click at [478, 176] on span "Garlic Confit Aglio Olio" at bounding box center [505, 176] width 119 height 12
click at [441, 176] on input "Garlic Confit Aglio Olio super garlicfied oil, slow baked cherry tomatoes, gard…" at bounding box center [436, 176] width 10 height 10
radio input "true"
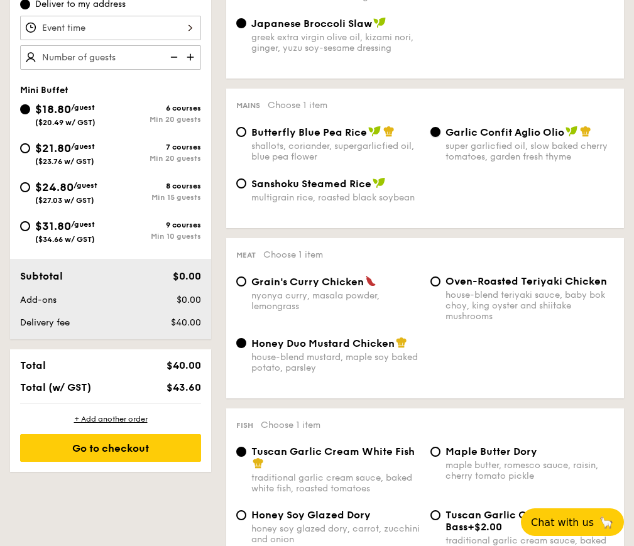
scroll to position [472, 0]
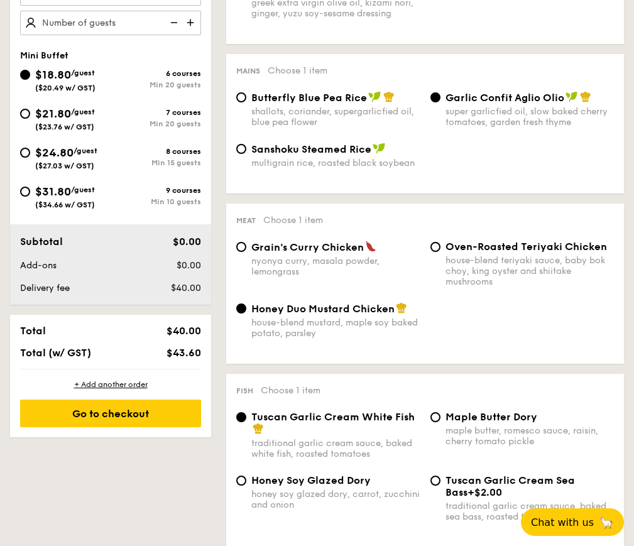
click at [541, 255] on div "house-blend teriyaki sauce, baby bok choy, king oyster and shiitake mushrooms" at bounding box center [530, 271] width 169 height 32
click at [441, 252] on input "Oven-Roasted Teriyaki Chicken house-blend teriyaki sauce, baby bok choy, king o…" at bounding box center [436, 247] width 10 height 10
radio input "true"
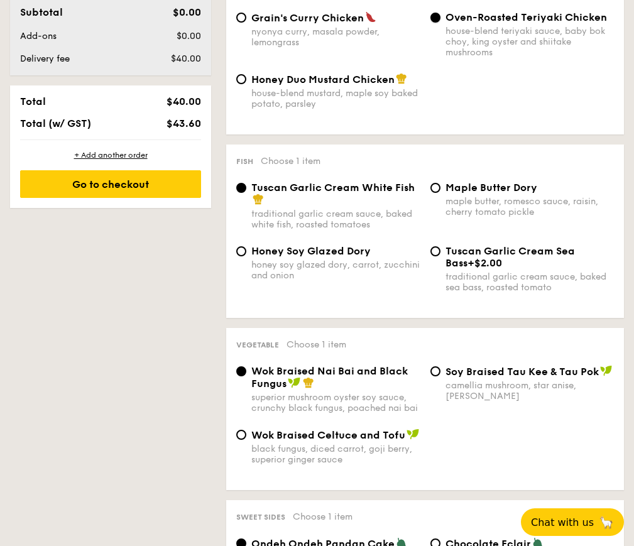
scroll to position [707, 0]
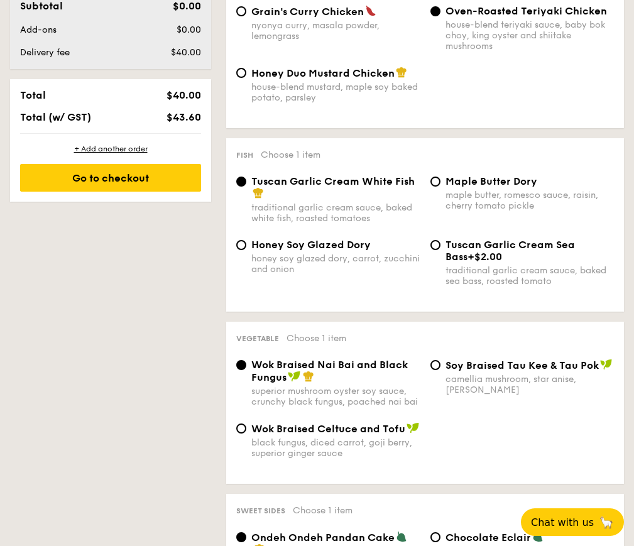
click at [491, 200] on div "maple butter, romesco sauce, raisin, cherry tomato pickle" at bounding box center [530, 200] width 169 height 21
click at [441, 187] on input "Maple Butter Dory maple butter, romesco sauce, raisin, cherry tomato pickle" at bounding box center [436, 182] width 10 height 10
radio input "true"
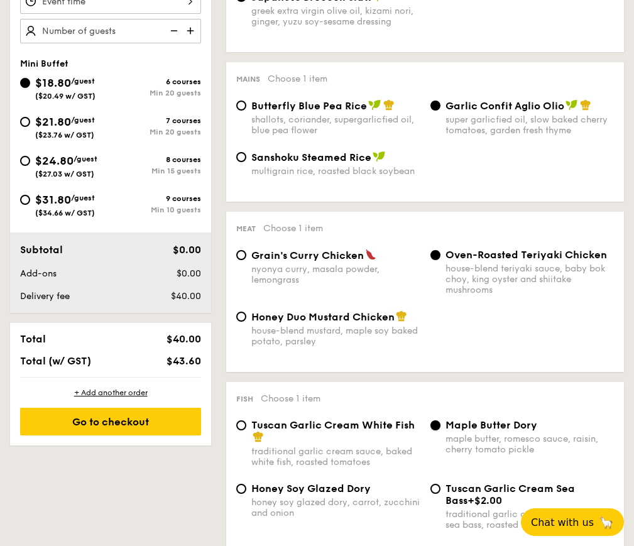
scroll to position [314, 0]
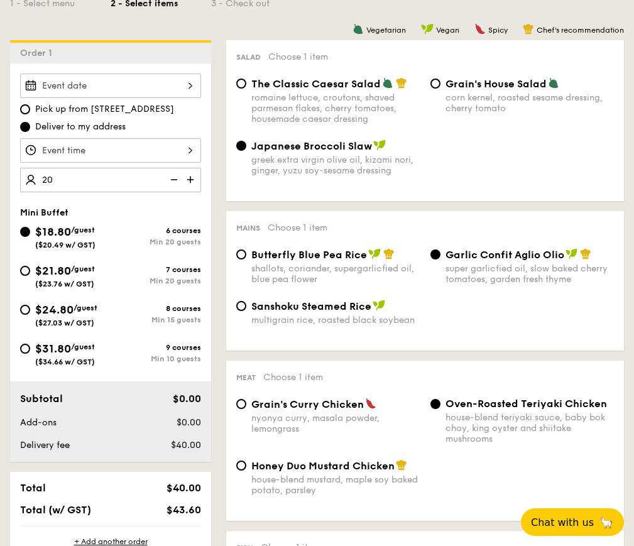
type input "20 guests"
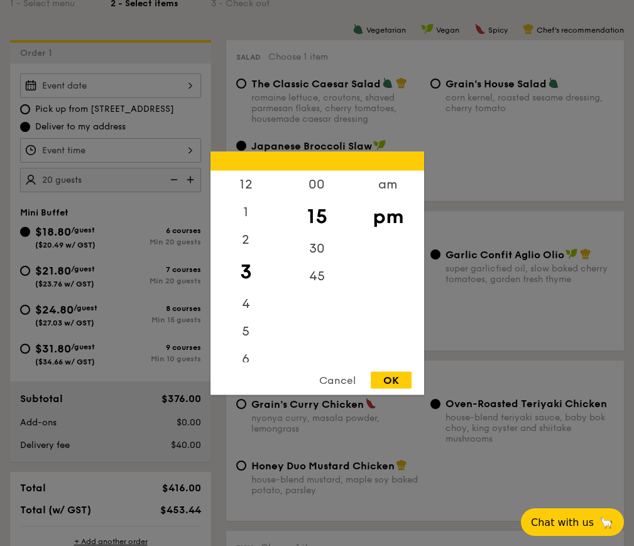
click at [116, 154] on div "12 1 2 3 4 5 6 7 8 9 10 11 00 15 30 45 am pm Cancel OK" at bounding box center [110, 150] width 181 height 25
click at [245, 359] on div "6" at bounding box center [246, 363] width 71 height 36
click at [312, 189] on div "00" at bounding box center [317, 188] width 71 height 36
click at [397, 384] on div "OK" at bounding box center [391, 380] width 41 height 17
type input "6:00PM"
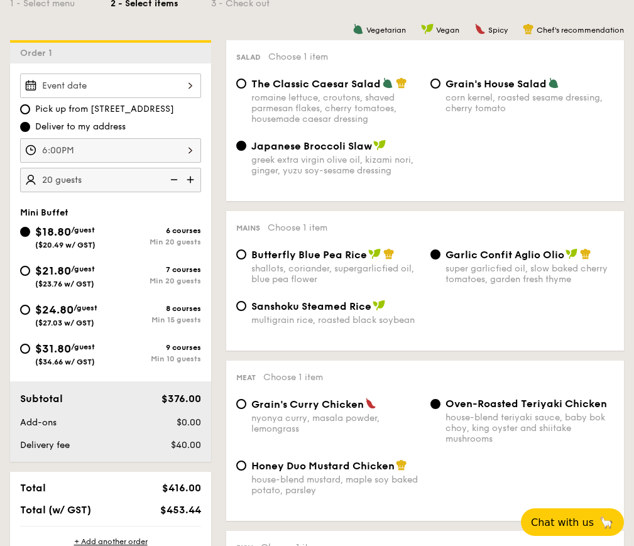
click at [122, 84] on div at bounding box center [110, 86] width 181 height 25
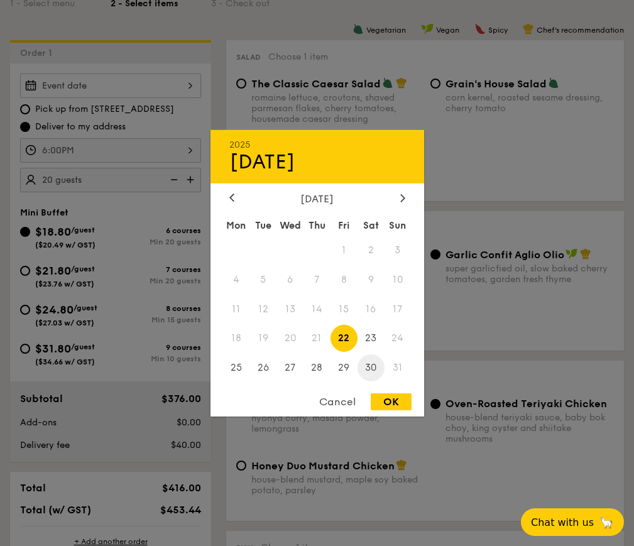
click at [372, 360] on span "30" at bounding box center [371, 368] width 27 height 27
click at [392, 403] on div "OK" at bounding box center [391, 402] width 41 height 17
type input "[DATE]"
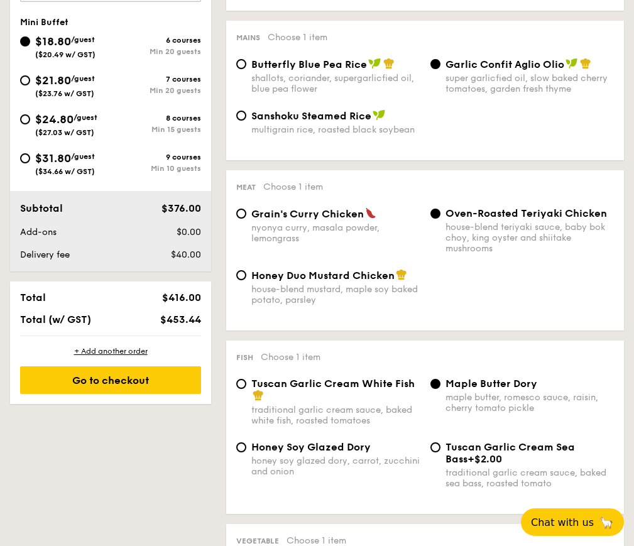
scroll to position [550, 0]
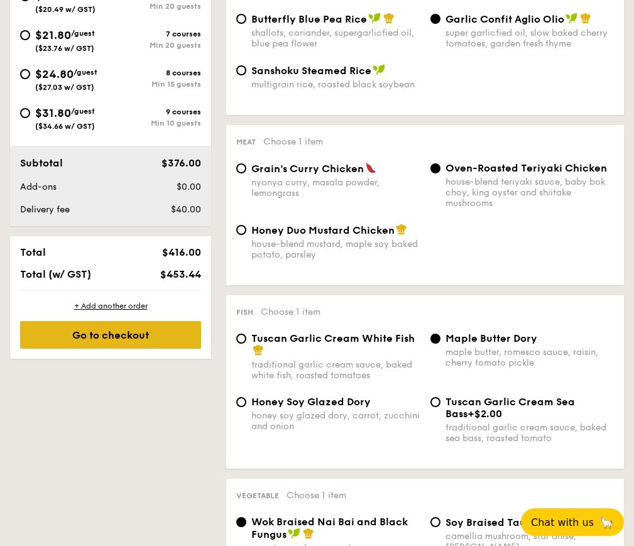
click at [98, 331] on div "Go to checkout" at bounding box center [110, 335] width 181 height 28
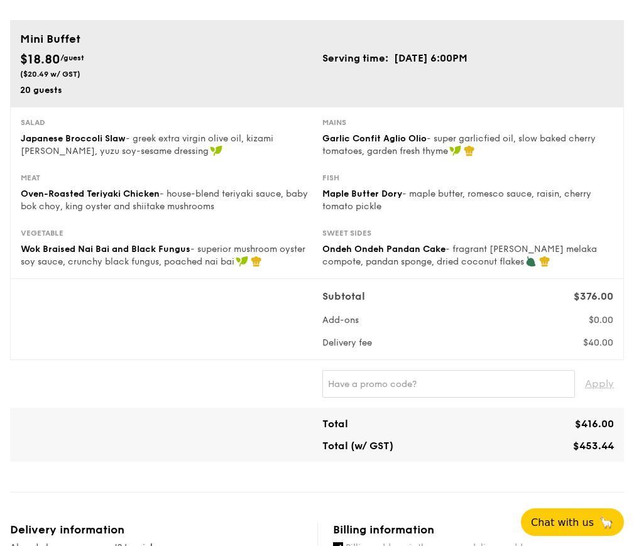
scroll to position [79, 0]
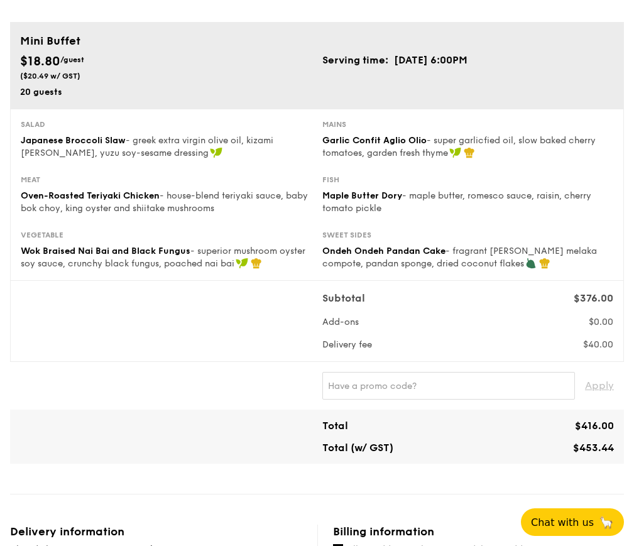
click at [134, 346] on div "Subtotal $376.00 Add-ons $0.00 Delivery fee $40.00" at bounding box center [317, 321] width 603 height 60
